Goal: Navigation & Orientation: Find specific page/section

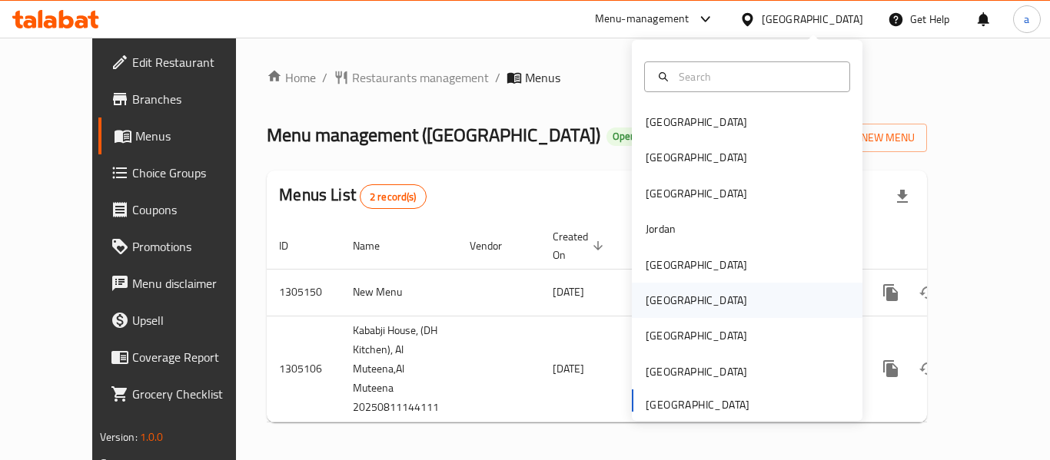
click at [648, 302] on div "Oman" at bounding box center [695, 300] width 101 height 17
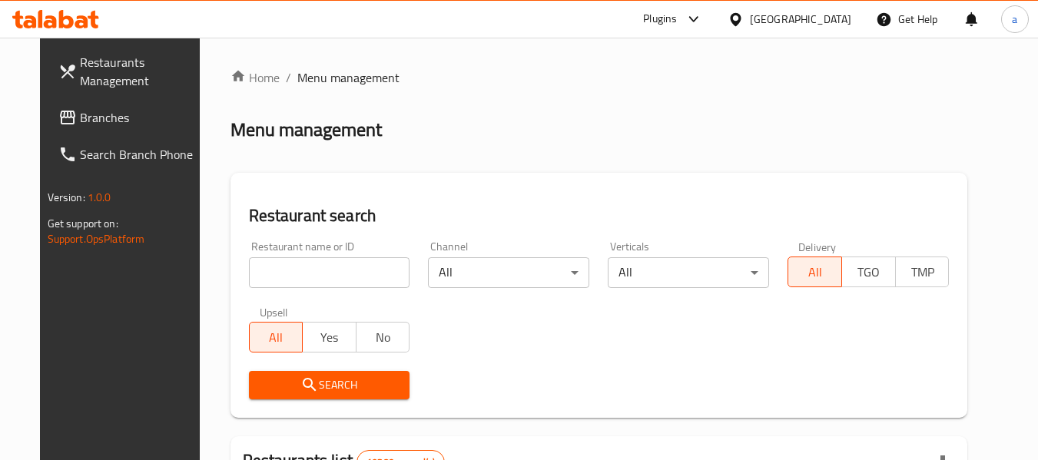
click at [108, 121] on span "Branches" at bounding box center [140, 117] width 121 height 18
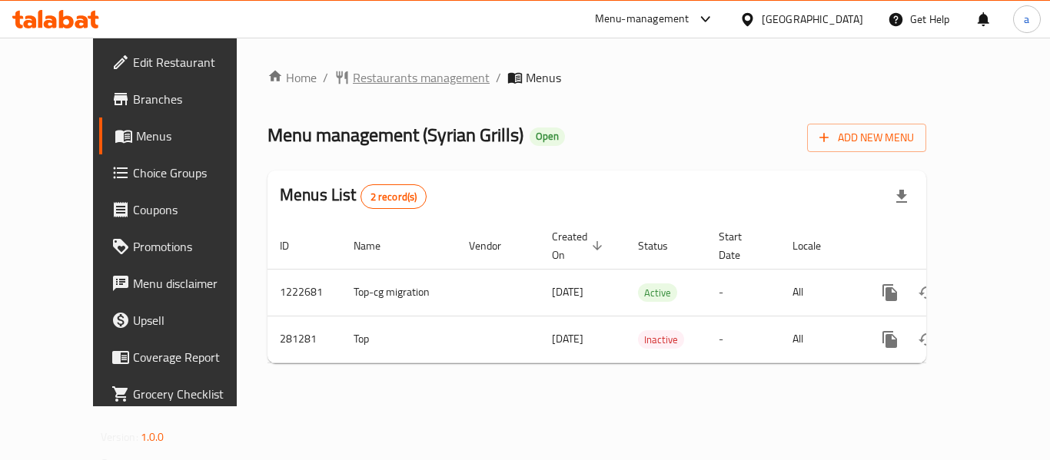
click at [357, 77] on span "Restaurants management" at bounding box center [421, 77] width 137 height 18
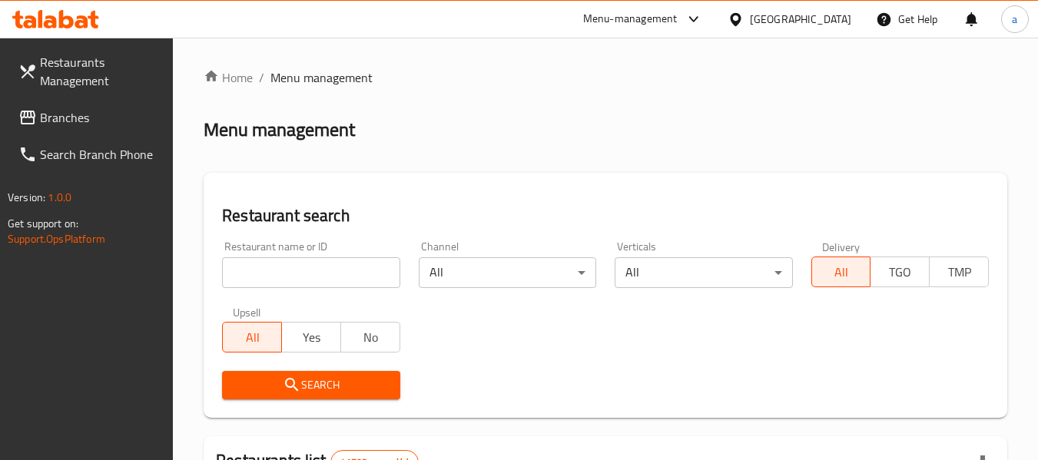
click at [77, 108] on span "Branches" at bounding box center [100, 117] width 121 height 18
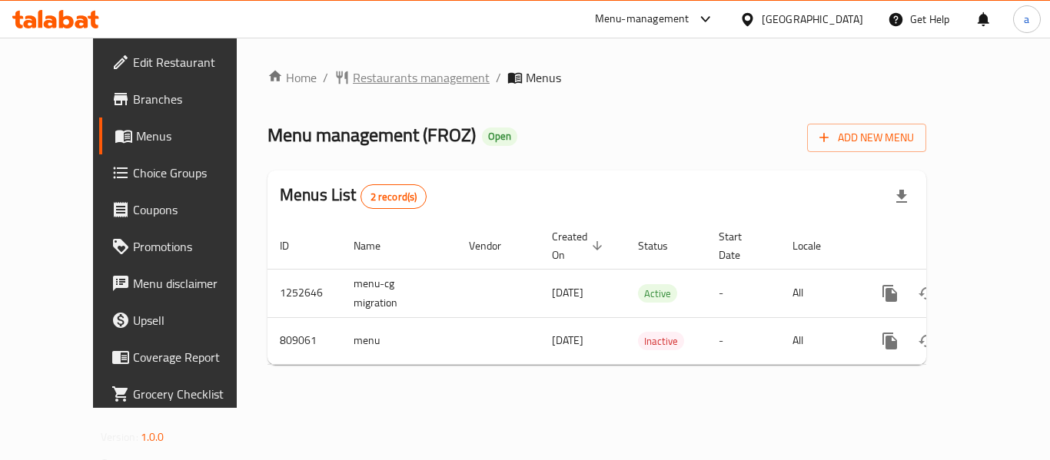
click at [353, 78] on span "Restaurants management" at bounding box center [421, 77] width 137 height 18
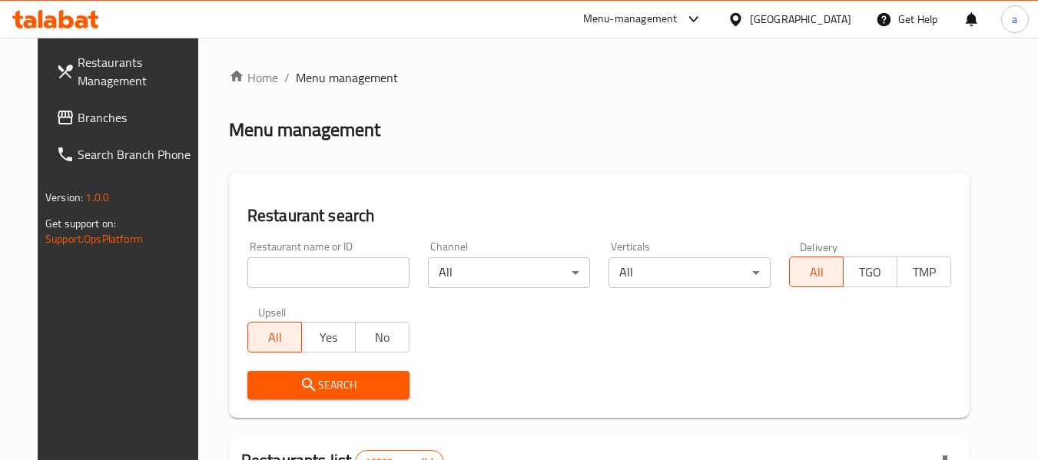
click at [78, 118] on span "Branches" at bounding box center [138, 117] width 121 height 18
